Goal: Task Accomplishment & Management: Use online tool/utility

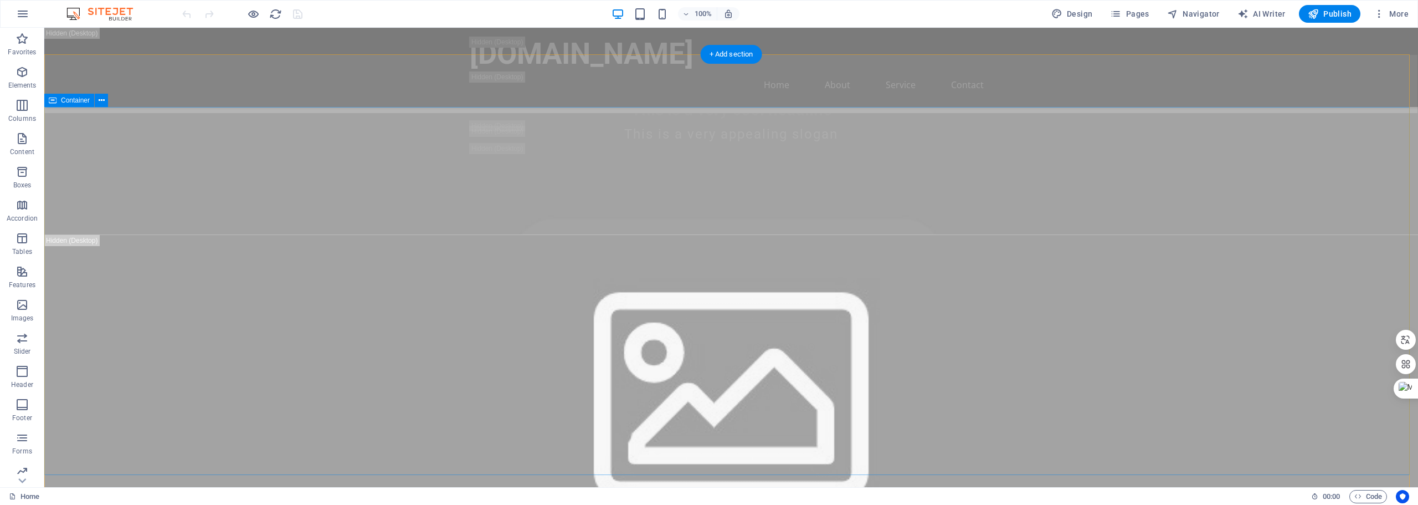
scroll to position [498, 0]
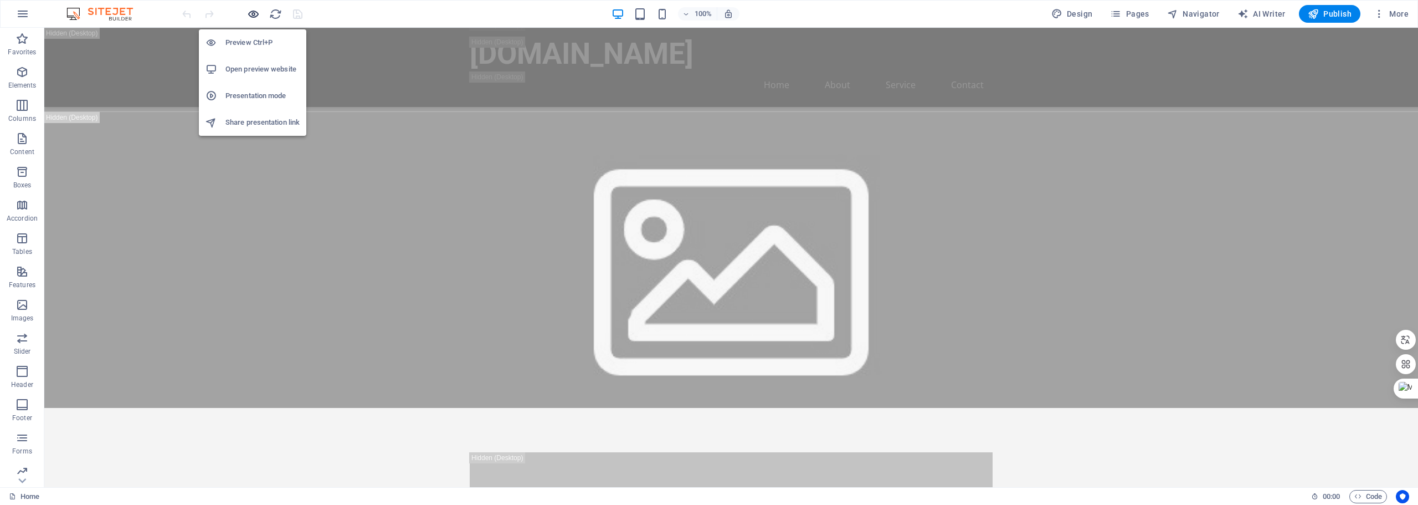
click at [249, 13] on icon "button" at bounding box center [253, 14] width 13 height 13
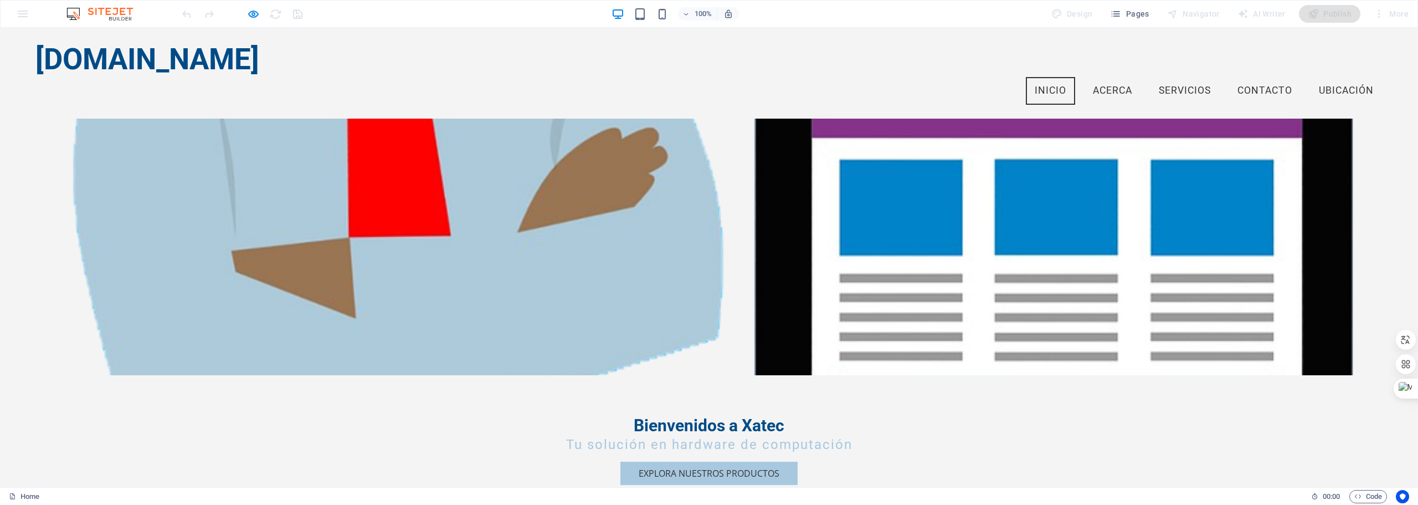
scroll to position [0, 0]
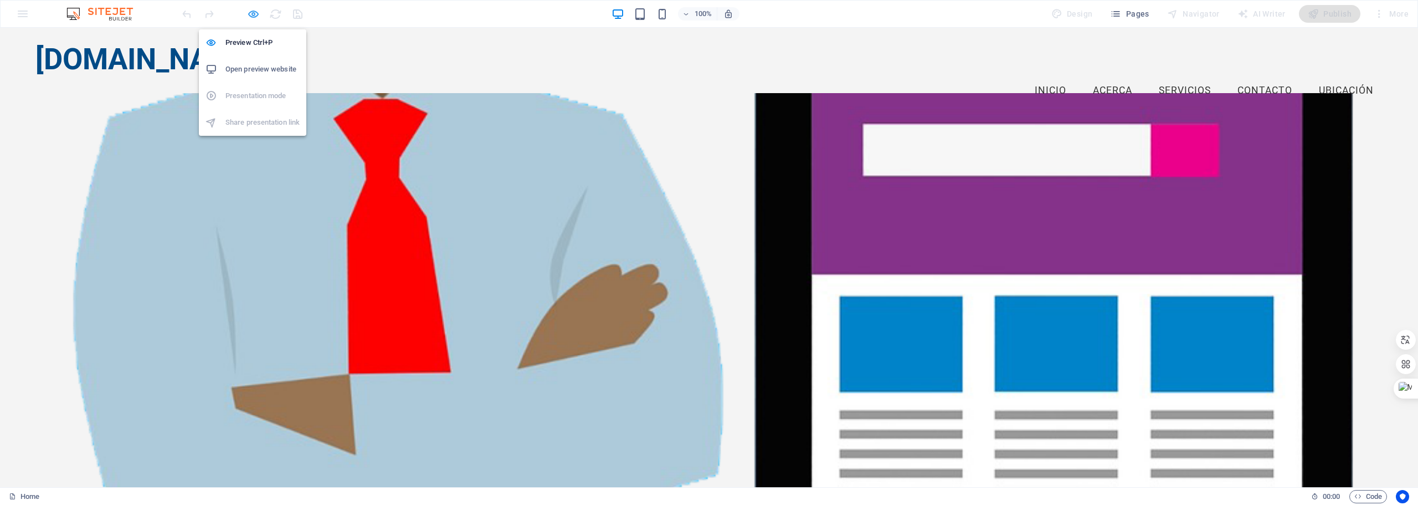
click at [259, 11] on icon "button" at bounding box center [253, 14] width 13 height 13
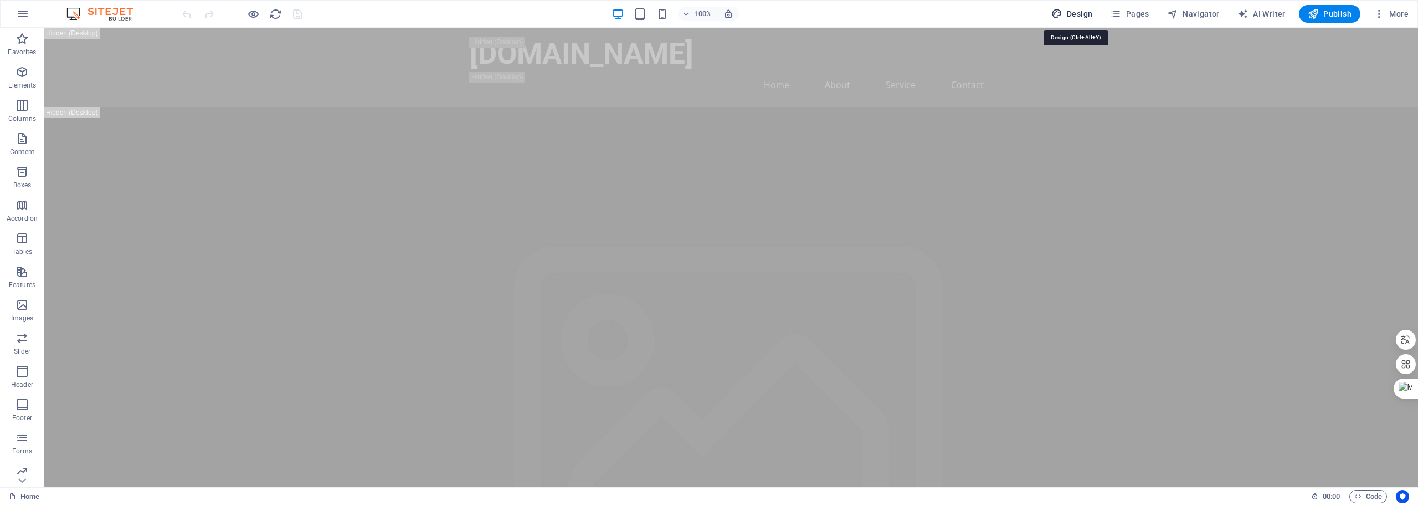
click at [1083, 11] on span "Design" at bounding box center [1072, 13] width 42 height 11
select select "px"
select select "200"
select select "px"
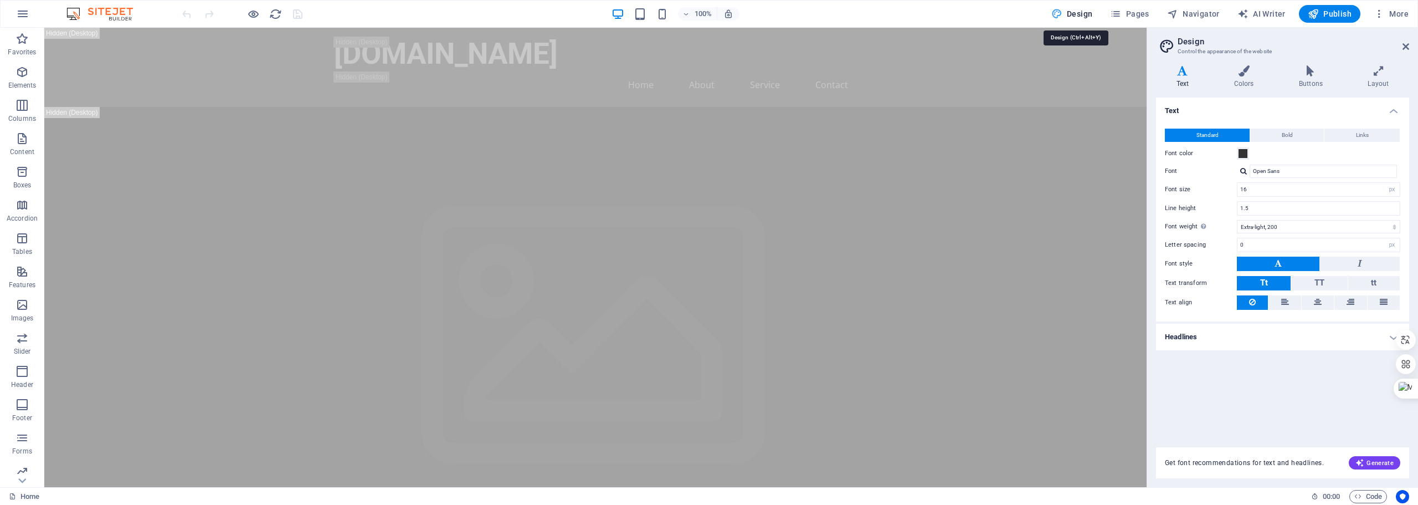
click at [1088, 11] on span "Design" at bounding box center [1072, 13] width 42 height 11
click at [1394, 13] on span "More" at bounding box center [1391, 13] width 35 height 11
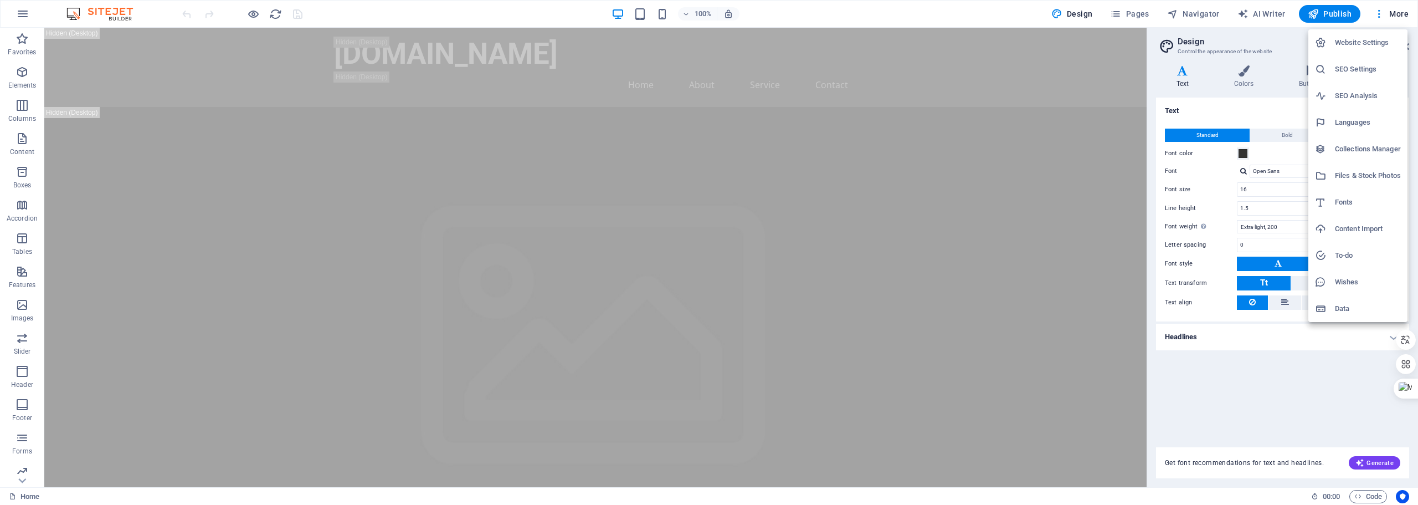
click at [1386, 38] on h6 "Website Settings" at bounding box center [1368, 42] width 66 height 13
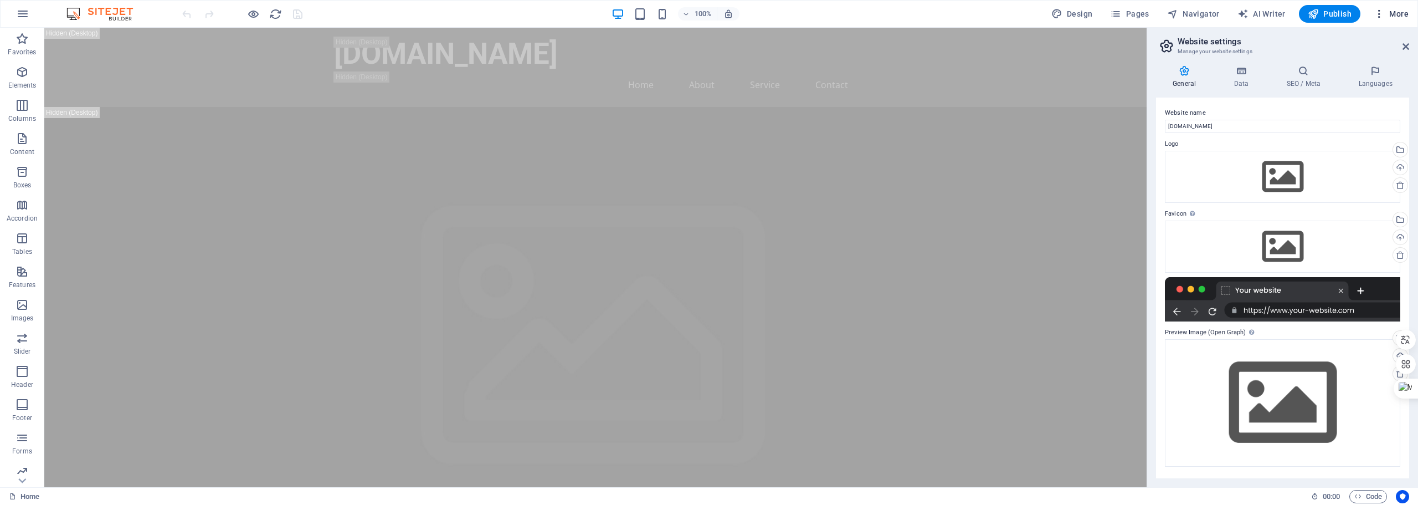
click at [1406, 10] on span "More" at bounding box center [1391, 13] width 35 height 11
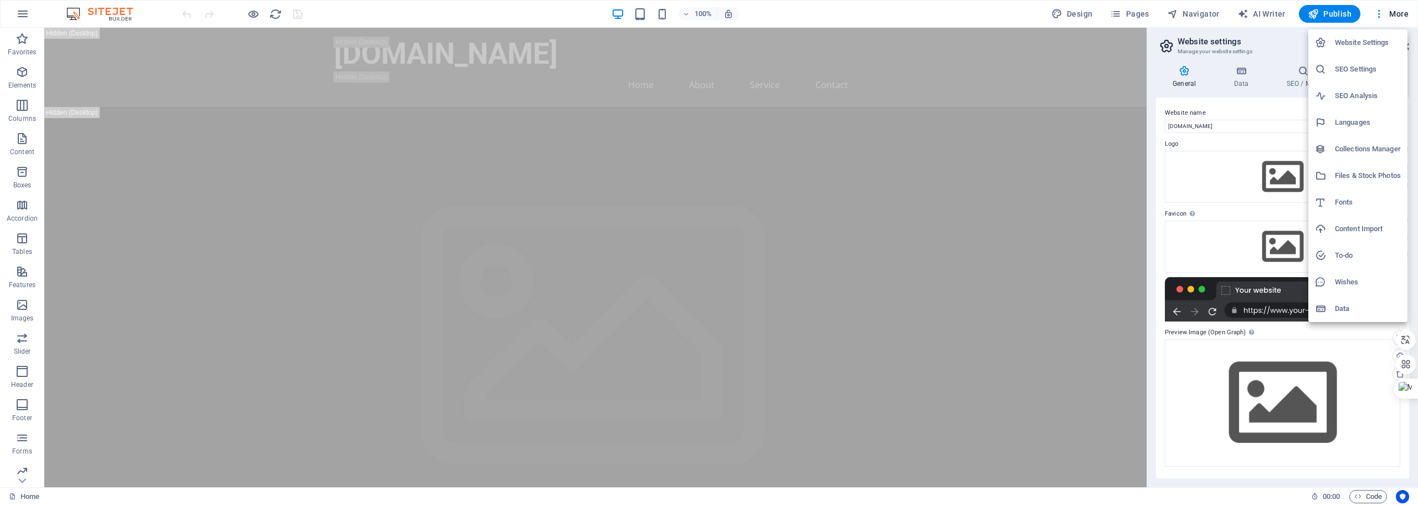
click at [1265, 16] on div at bounding box center [709, 252] width 1418 height 505
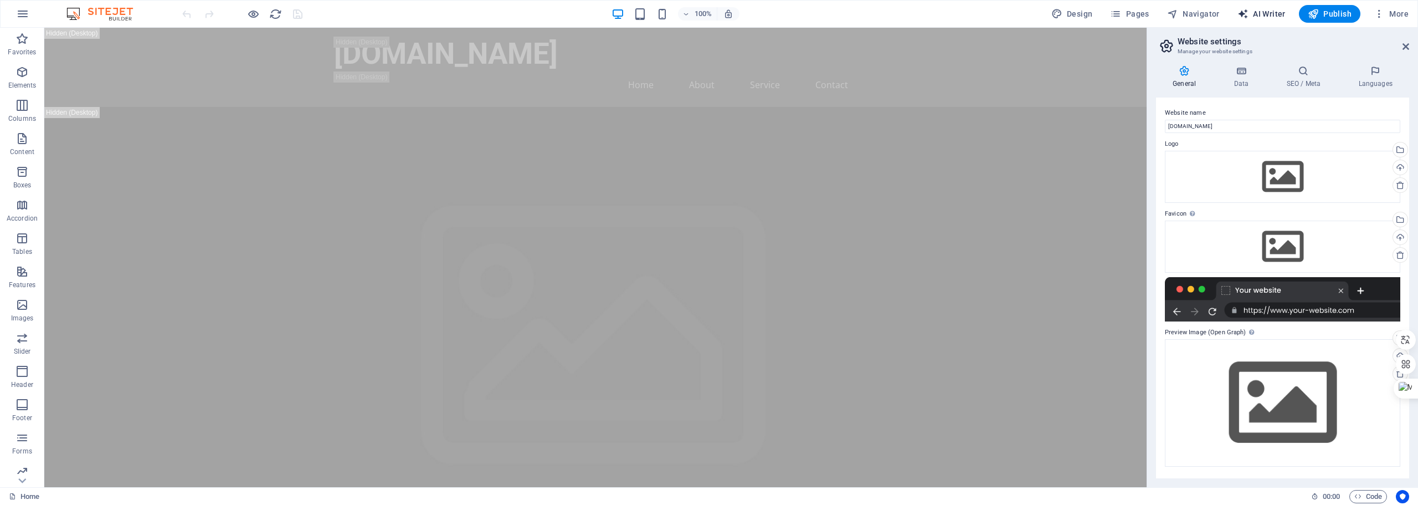
click at [1265, 15] on span "AI Writer" at bounding box center [1261, 13] width 48 height 11
select select "English"
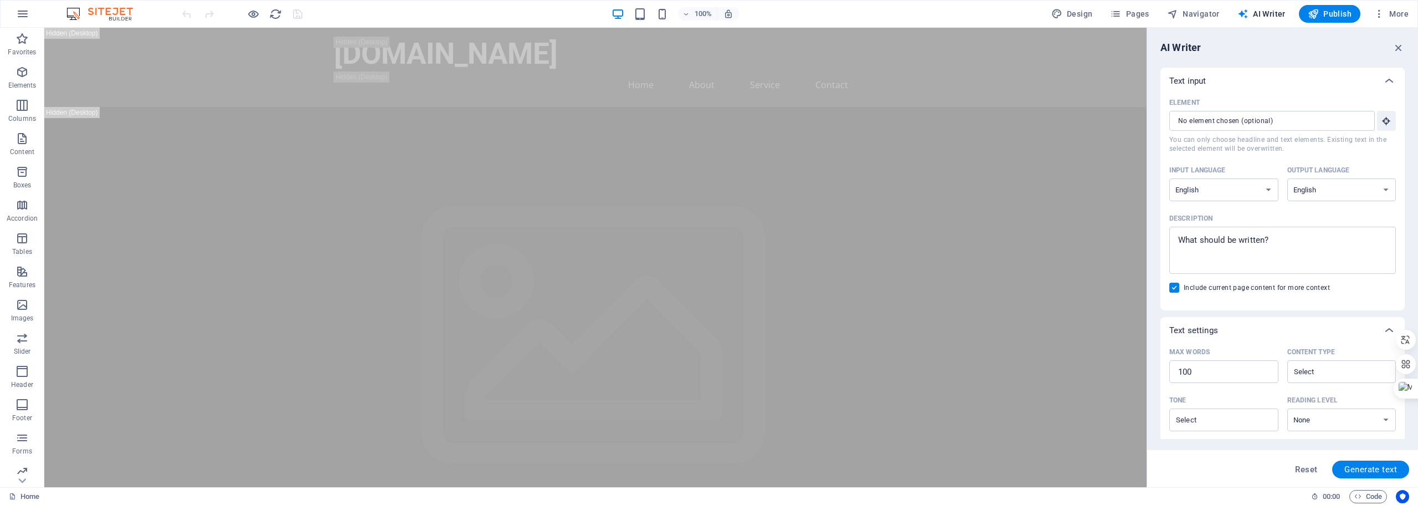
click at [111, 14] on img at bounding box center [105, 13] width 83 height 13
click at [120, 13] on img at bounding box center [105, 13] width 83 height 13
click at [126, 11] on img at bounding box center [105, 13] width 83 height 13
click at [24, 12] on icon "button" at bounding box center [22, 13] width 13 height 13
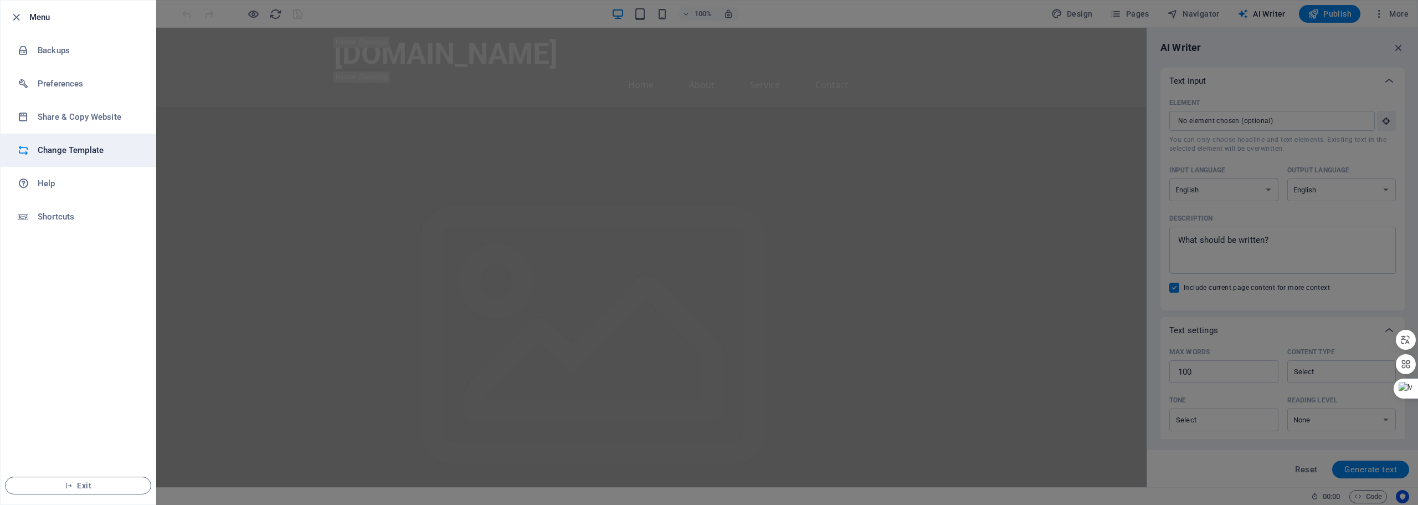
click at [106, 147] on h6 "Change Template" at bounding box center [89, 149] width 102 height 13
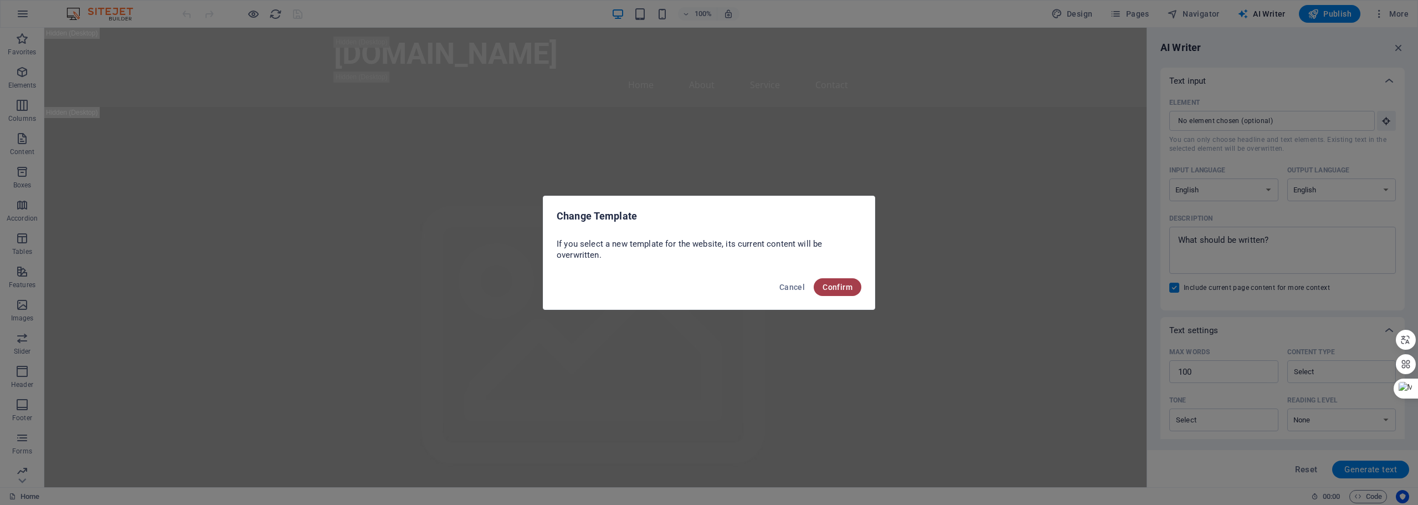
click at [845, 287] on span "Confirm" at bounding box center [838, 286] width 30 height 9
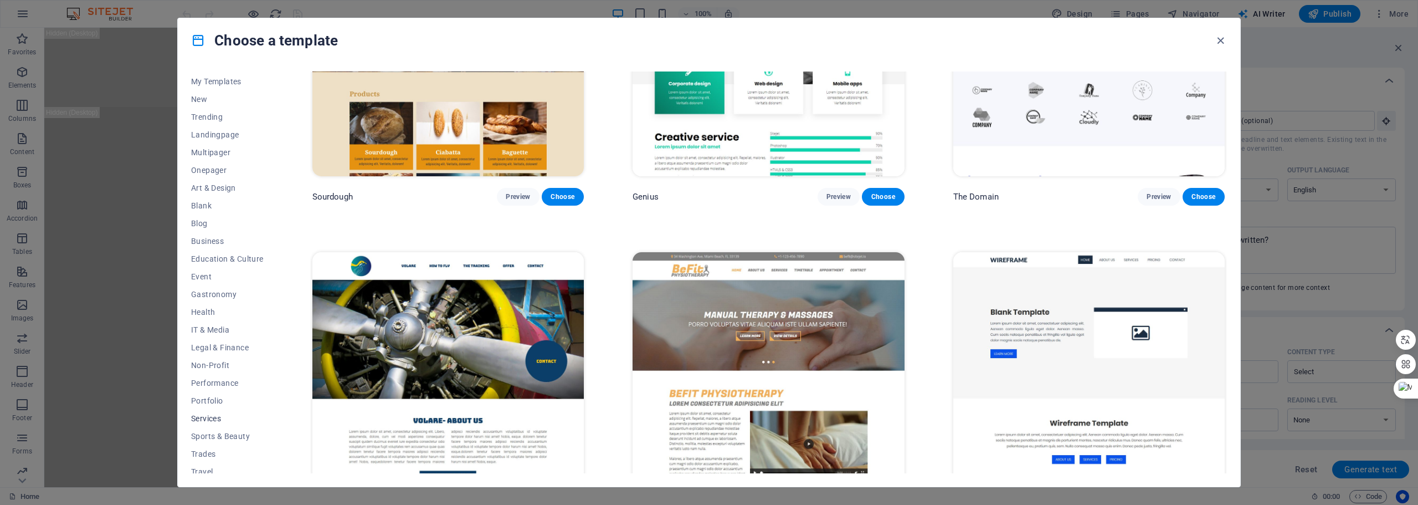
scroll to position [42, 0]
click at [212, 389] on span "Services" at bounding box center [227, 393] width 73 height 9
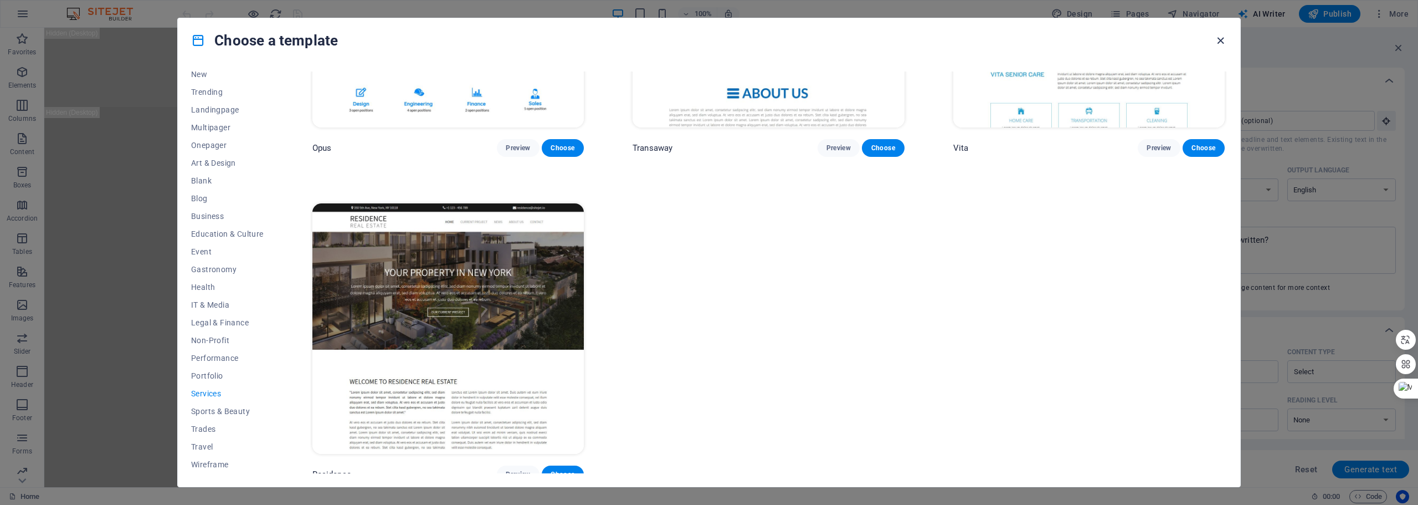
click at [1221, 39] on icon "button" at bounding box center [1220, 40] width 13 height 13
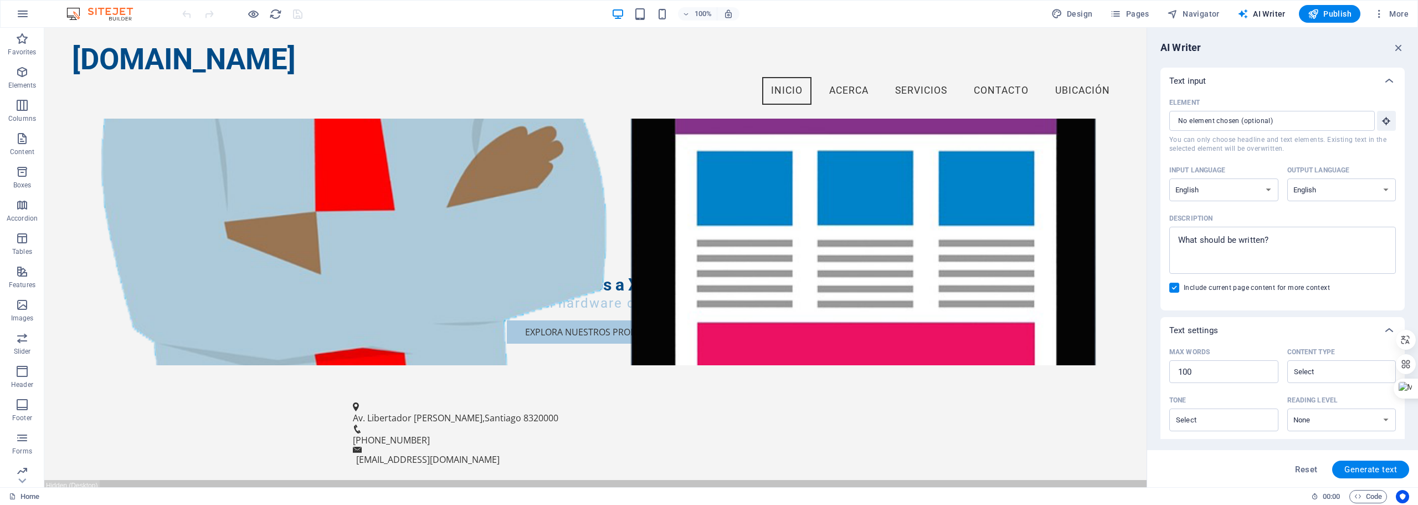
scroll to position [1939, 0]
